Goal: Task Accomplishment & Management: Manage account settings

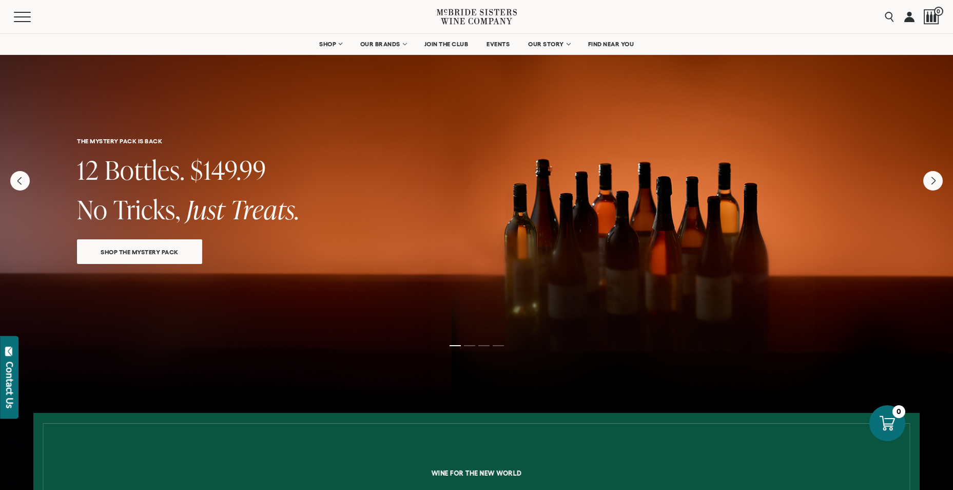
click at [141, 253] on span "SHOP THE MYSTERY PACK" at bounding box center [140, 252] width 114 height 12
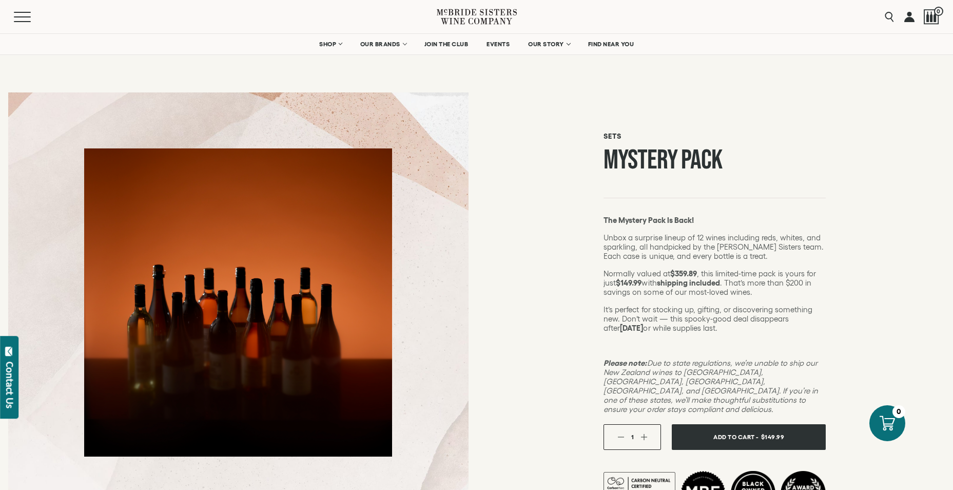
click at [909, 18] on link at bounding box center [909, 16] width 10 height 33
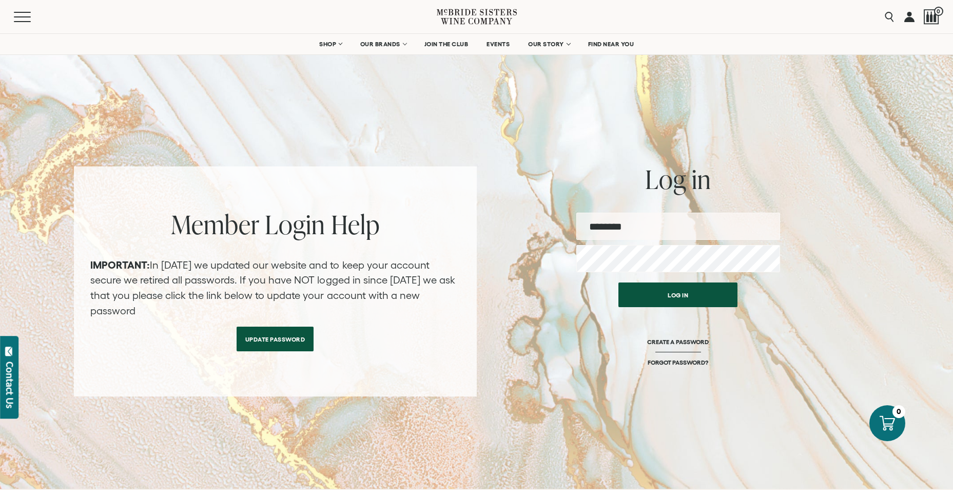
type input "**********"
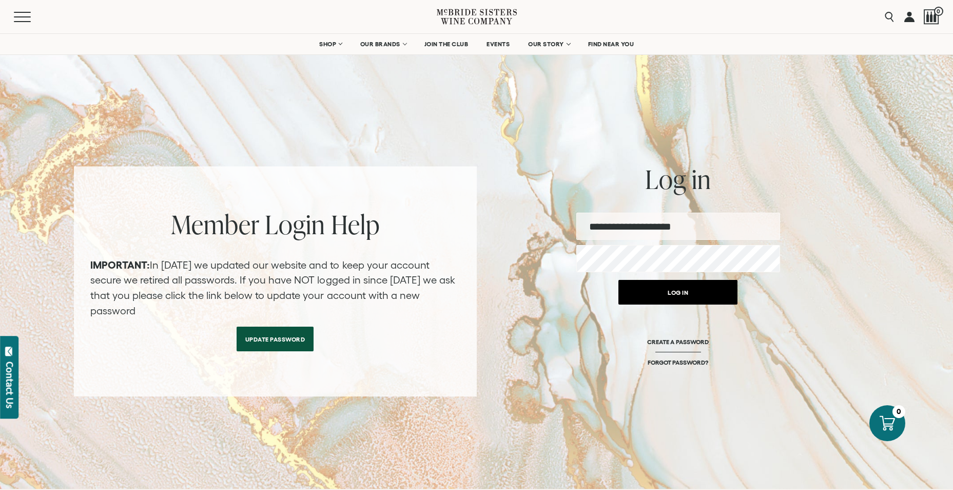
click at [682, 296] on button "Log in" at bounding box center [677, 292] width 119 height 25
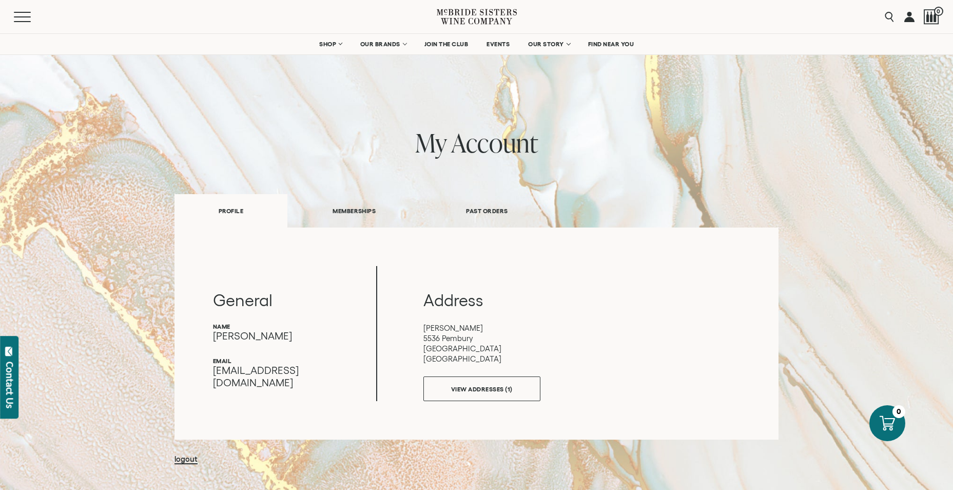
click at [362, 207] on link "MEMBERSHIPS" at bounding box center [353, 210] width 133 height 35
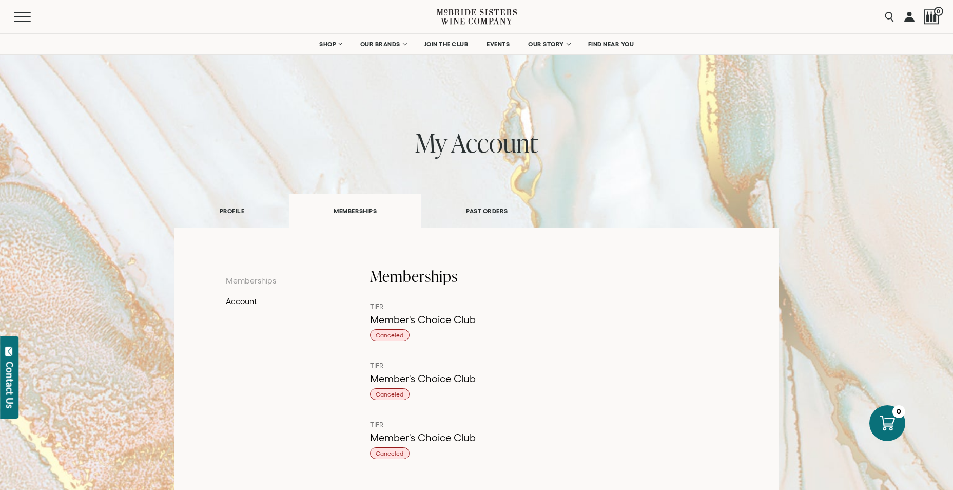
click at [481, 206] on link "PAST ORDERS" at bounding box center [487, 210] width 132 height 35
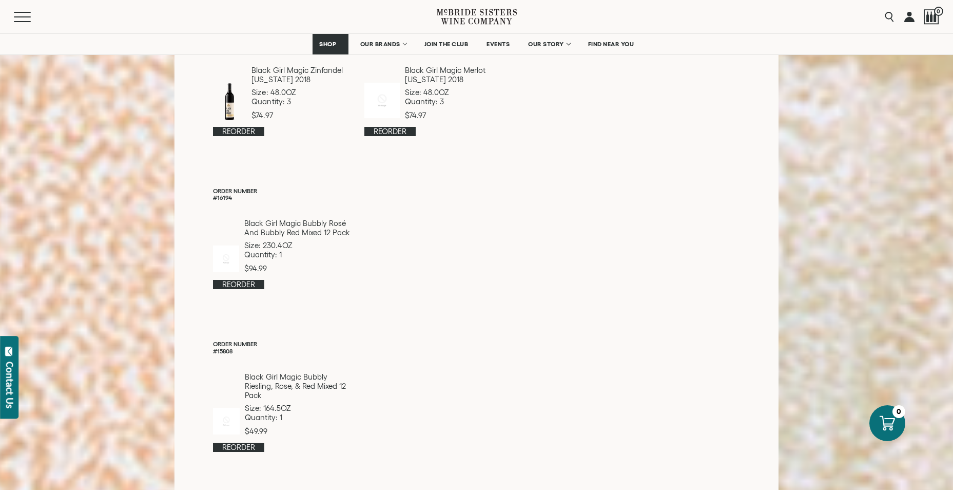
scroll to position [3528, 0]
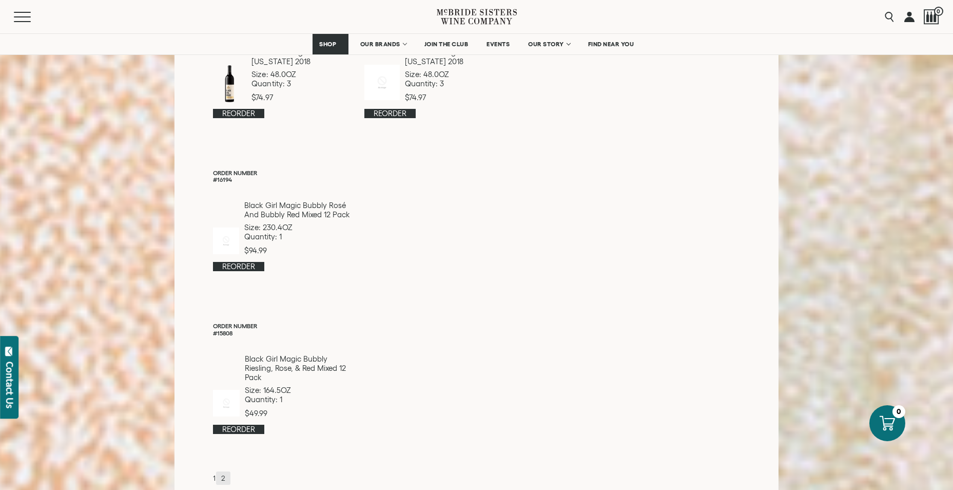
click at [225, 471] on link "2" at bounding box center [223, 478] width 14 height 14
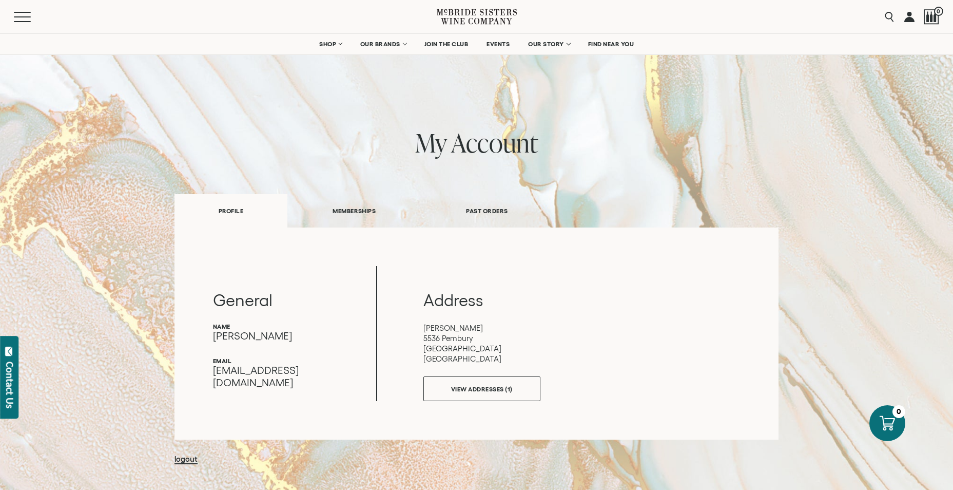
click at [488, 208] on link "PAST ORDERS" at bounding box center [487, 210] width 132 height 35
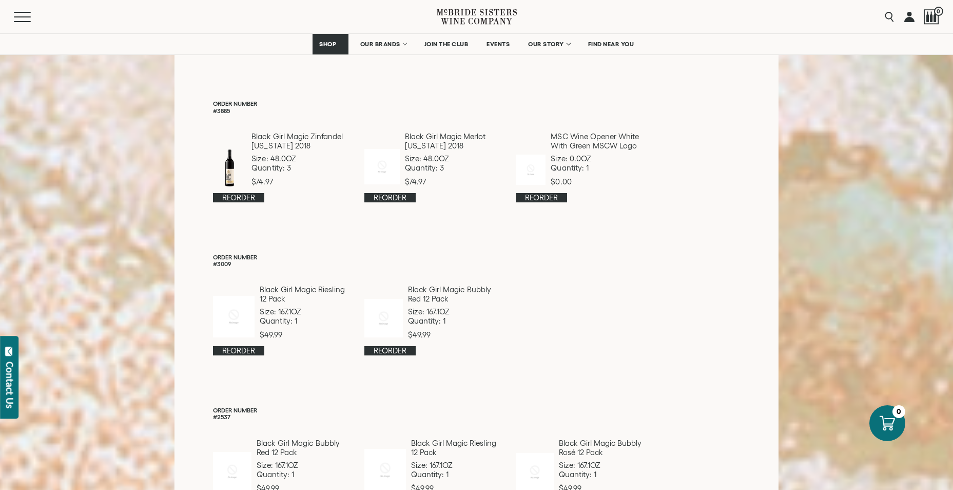
scroll to position [2771, 0]
